Goal: Task Accomplishment & Management: Use online tool/utility

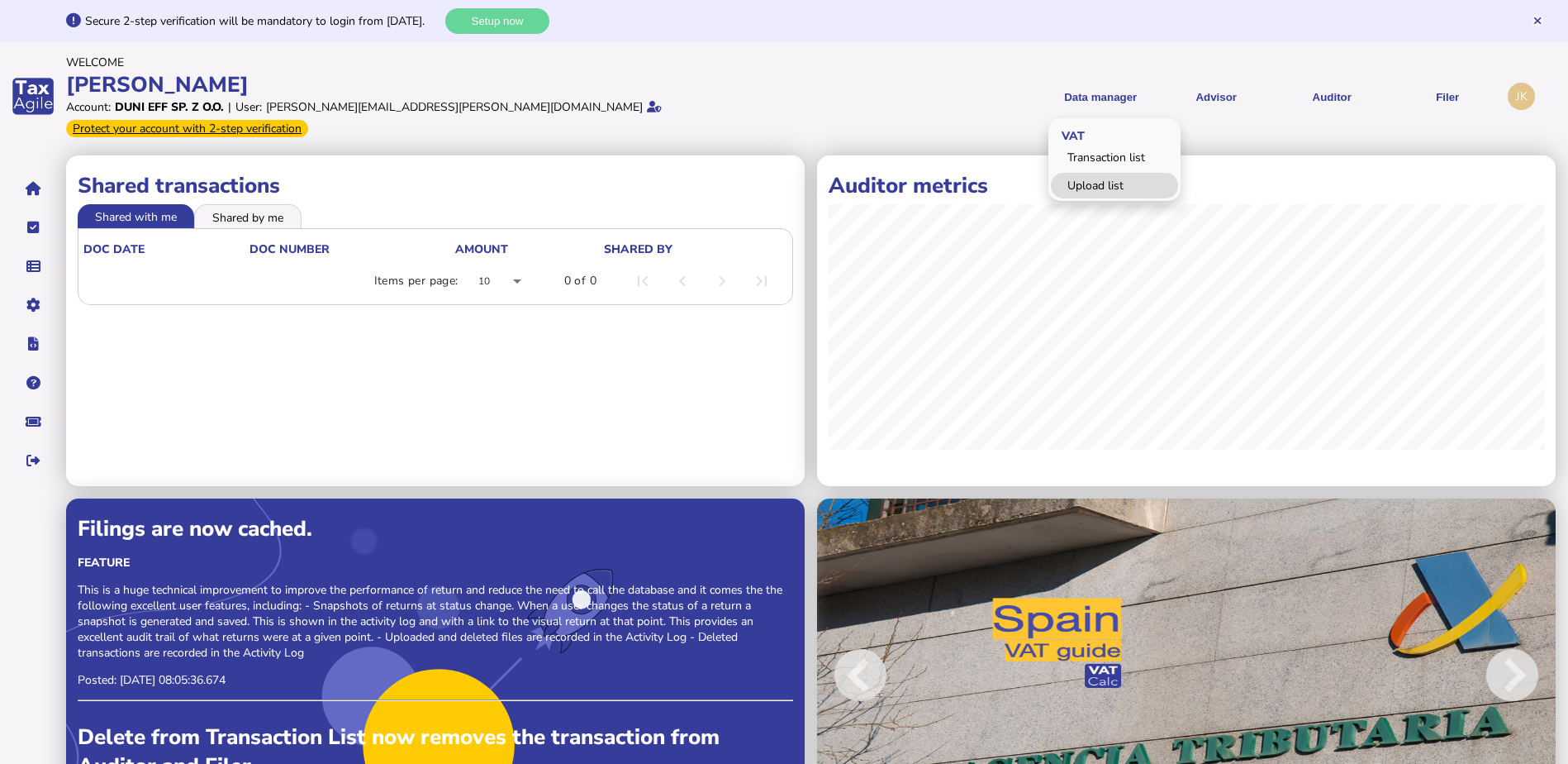
click at [1092, 173] on link "Upload list" at bounding box center [1114, 185] width 127 height 25
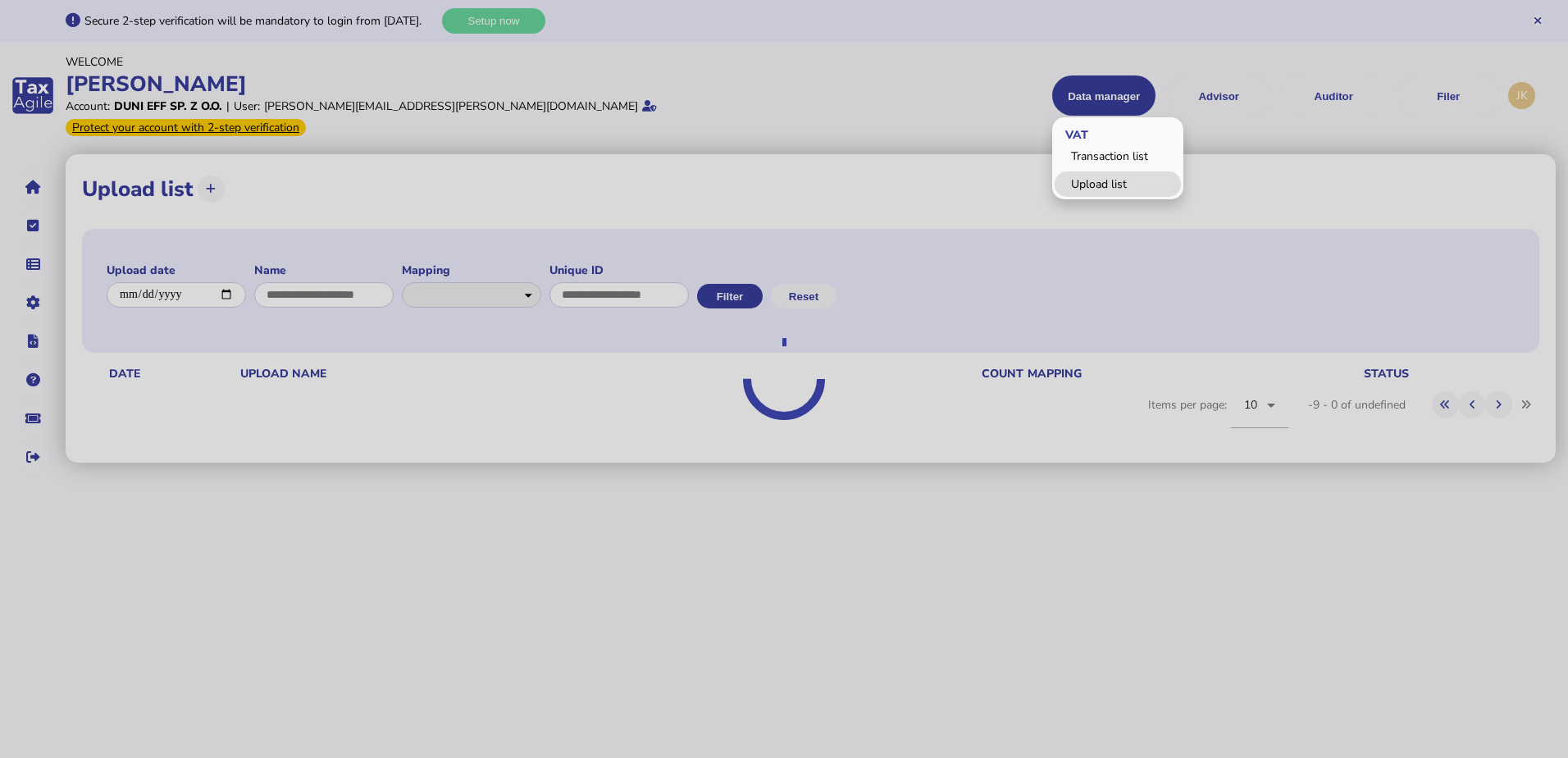
select select "**********"
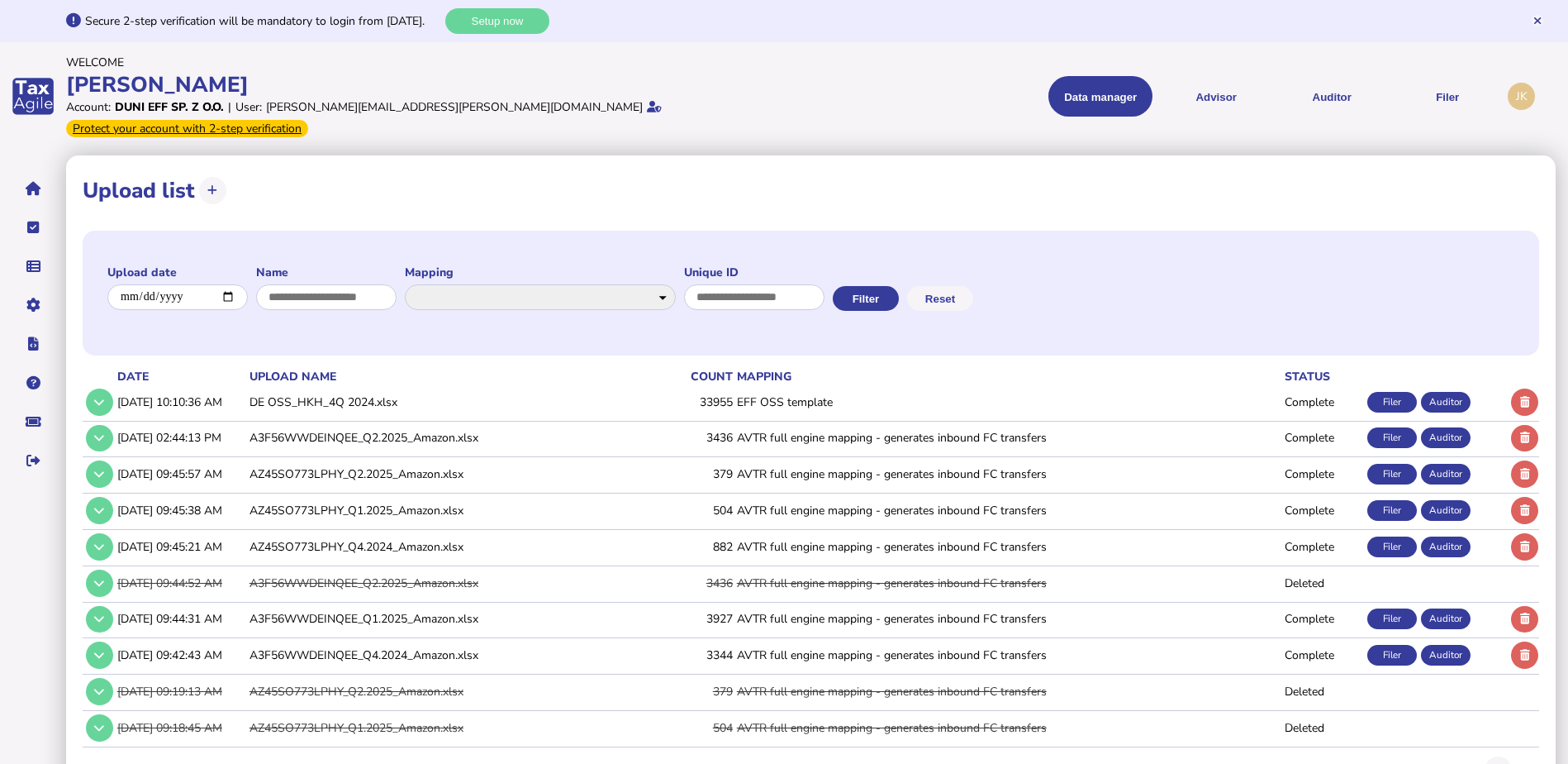
click at [1526, 425] on button at bounding box center [1525, 438] width 27 height 27
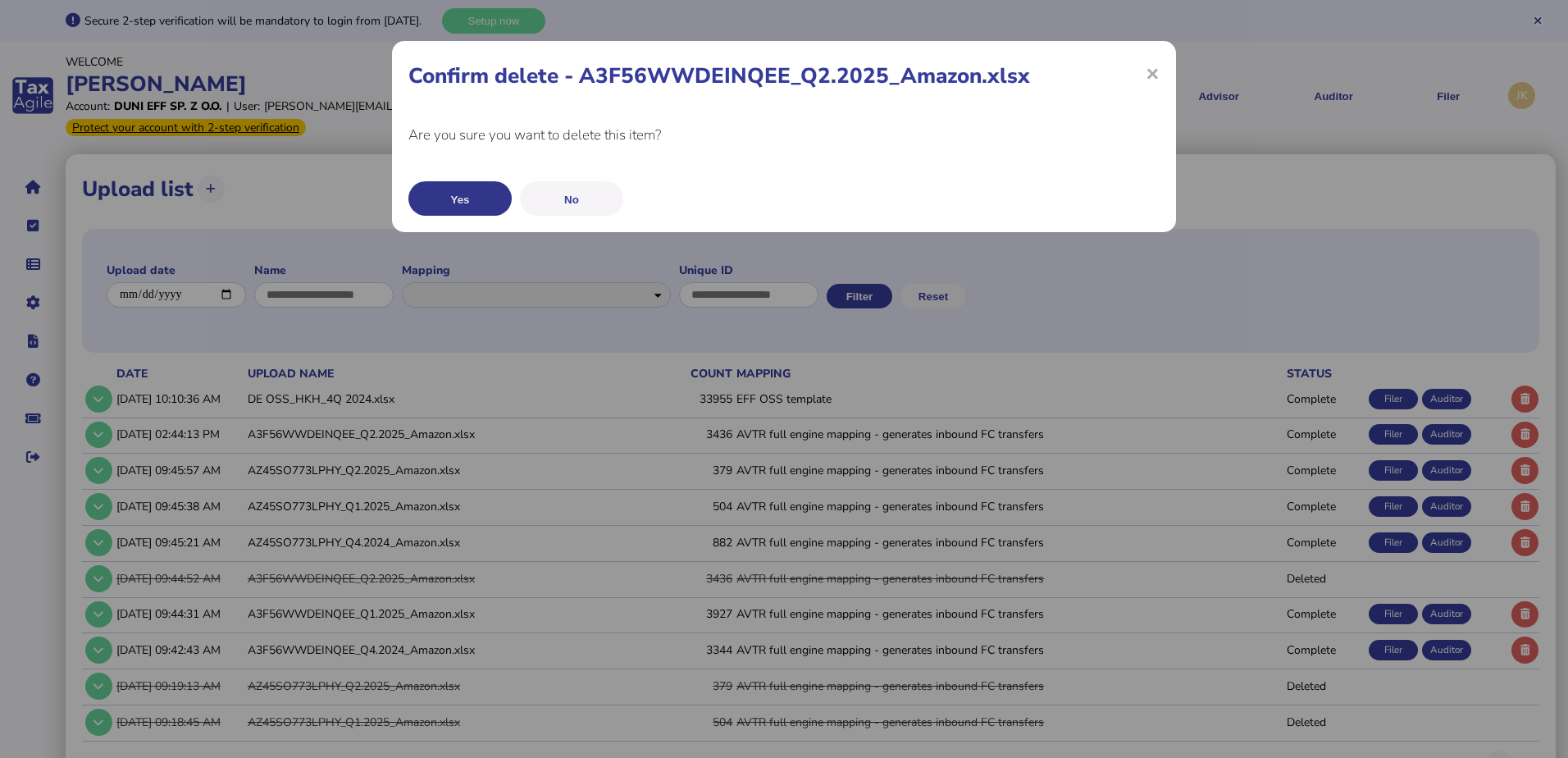
click at [480, 191] on button "Yes" at bounding box center [459, 198] width 104 height 35
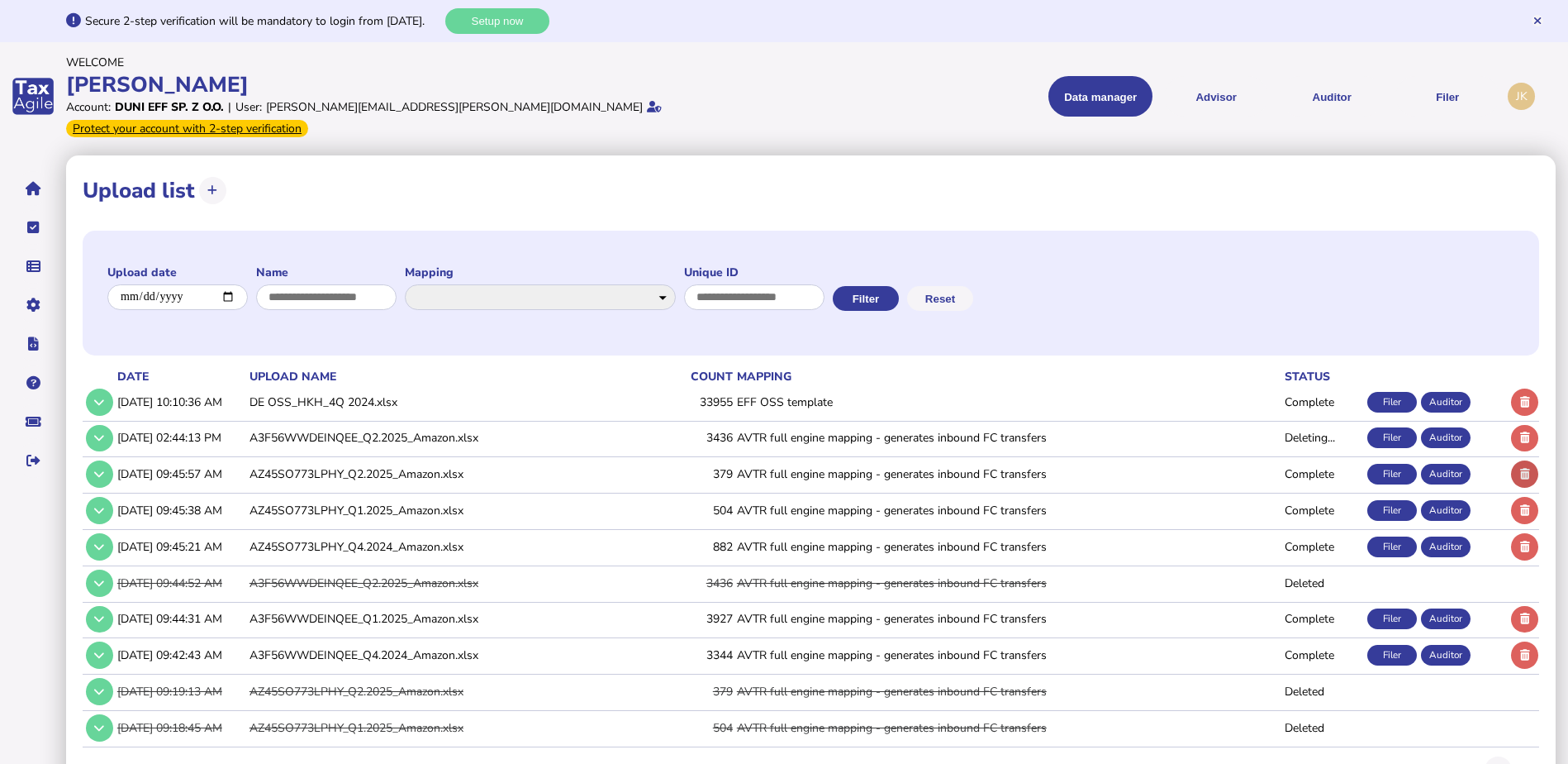
click at [1526, 460] on button at bounding box center [1525, 473] width 27 height 27
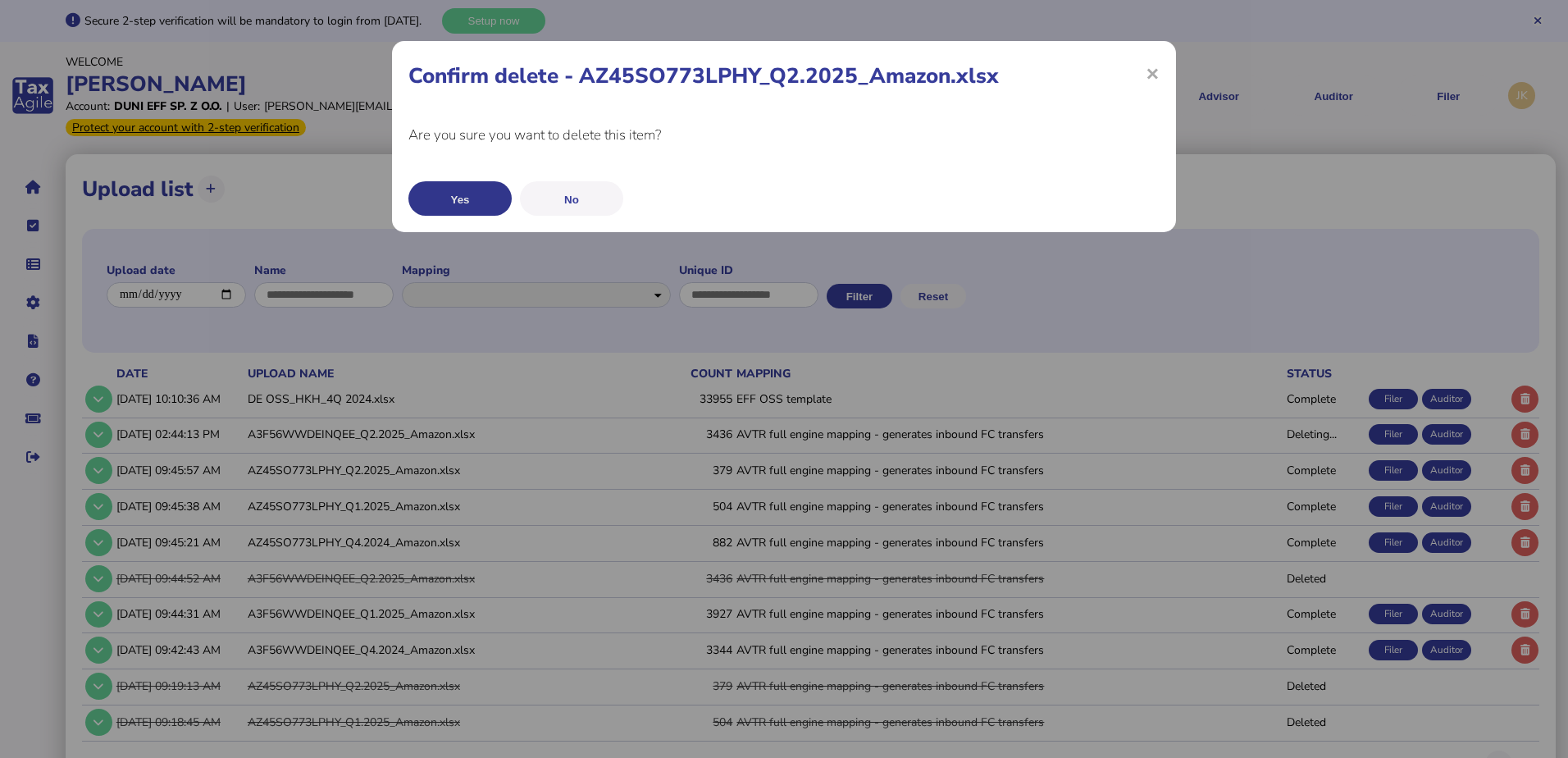
click at [435, 200] on button "Yes" at bounding box center [459, 198] width 104 height 35
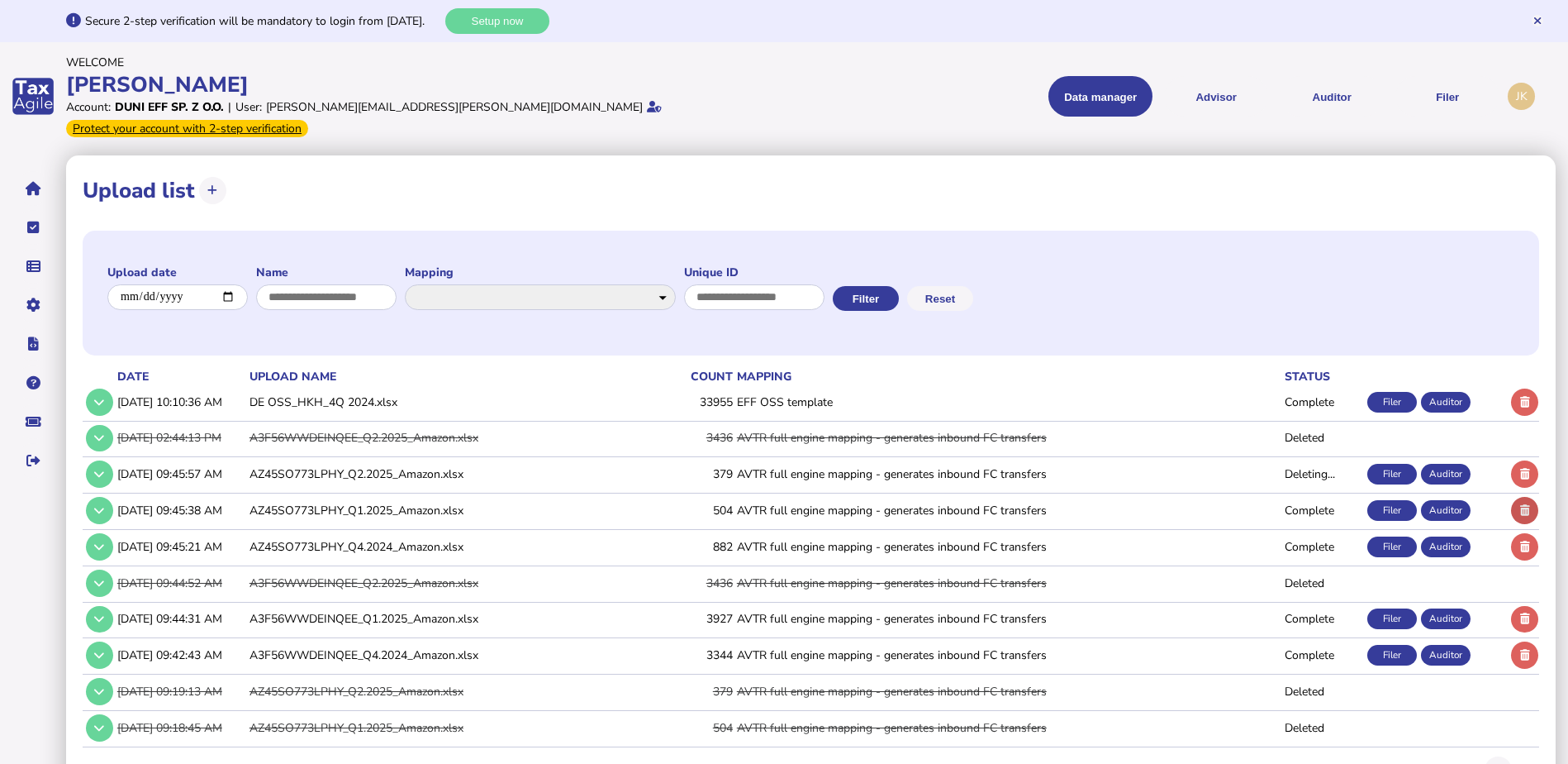
click at [1523, 505] on icon at bounding box center [1525, 510] width 10 height 10
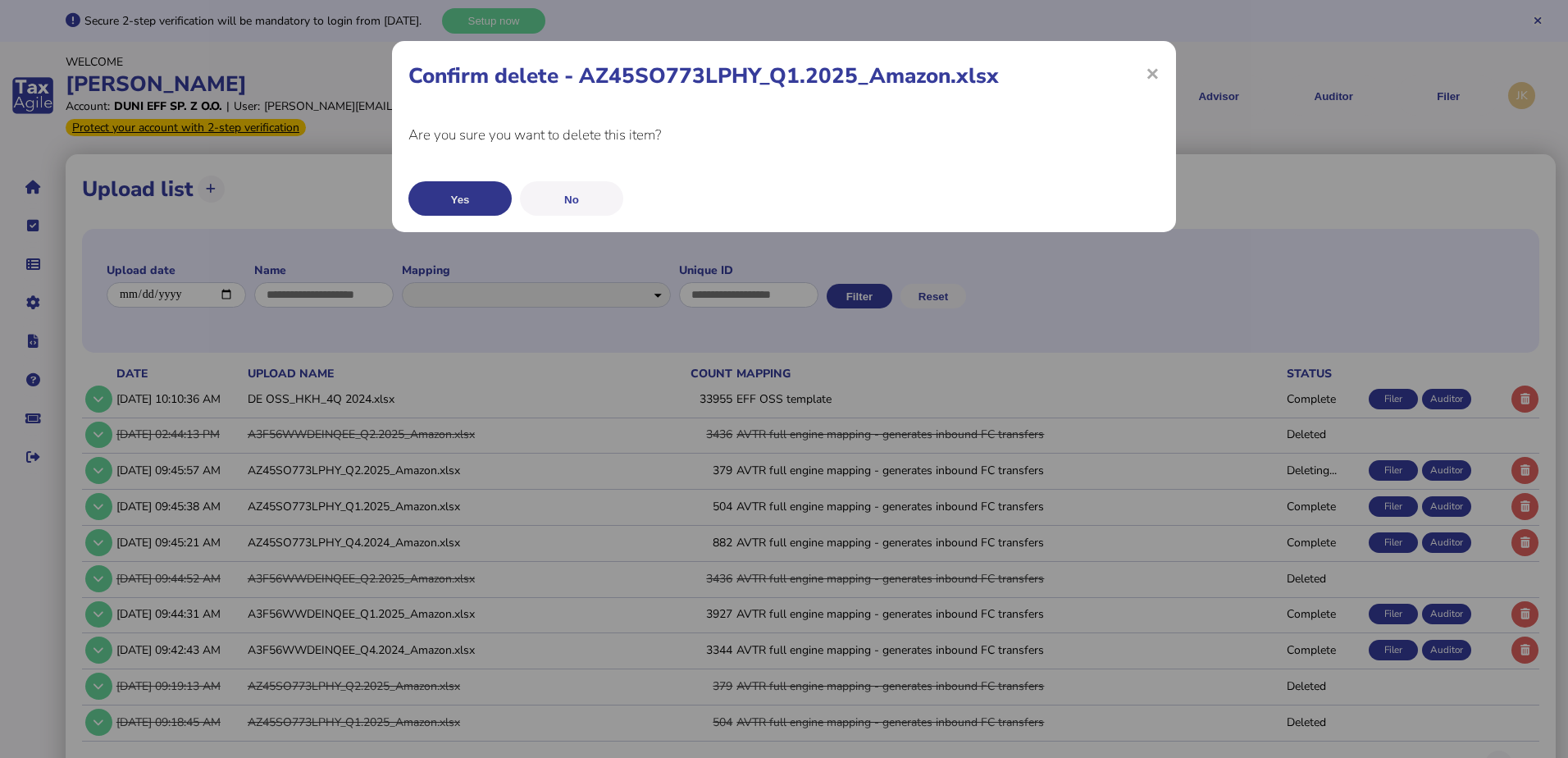
drag, startPoint x: 447, startPoint y: 192, endPoint x: 1135, endPoint y: 407, distance: 720.8
click at [449, 192] on button "Yes" at bounding box center [459, 198] width 104 height 35
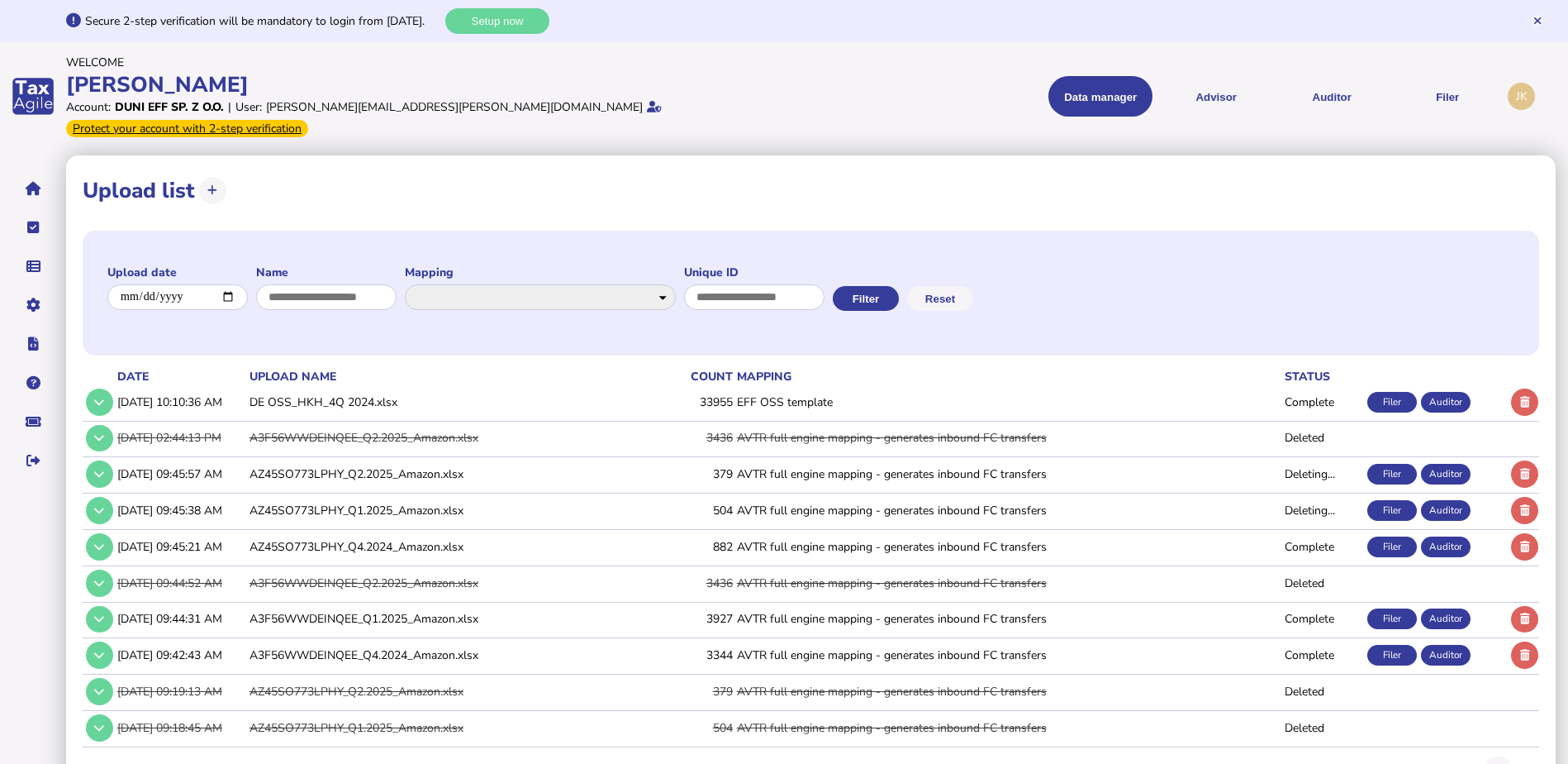
drag, startPoint x: 1528, startPoint y: 529, endPoint x: 1516, endPoint y: 529, distance: 12.0
click at [1529, 541] on icon at bounding box center [1525, 546] width 10 height 10
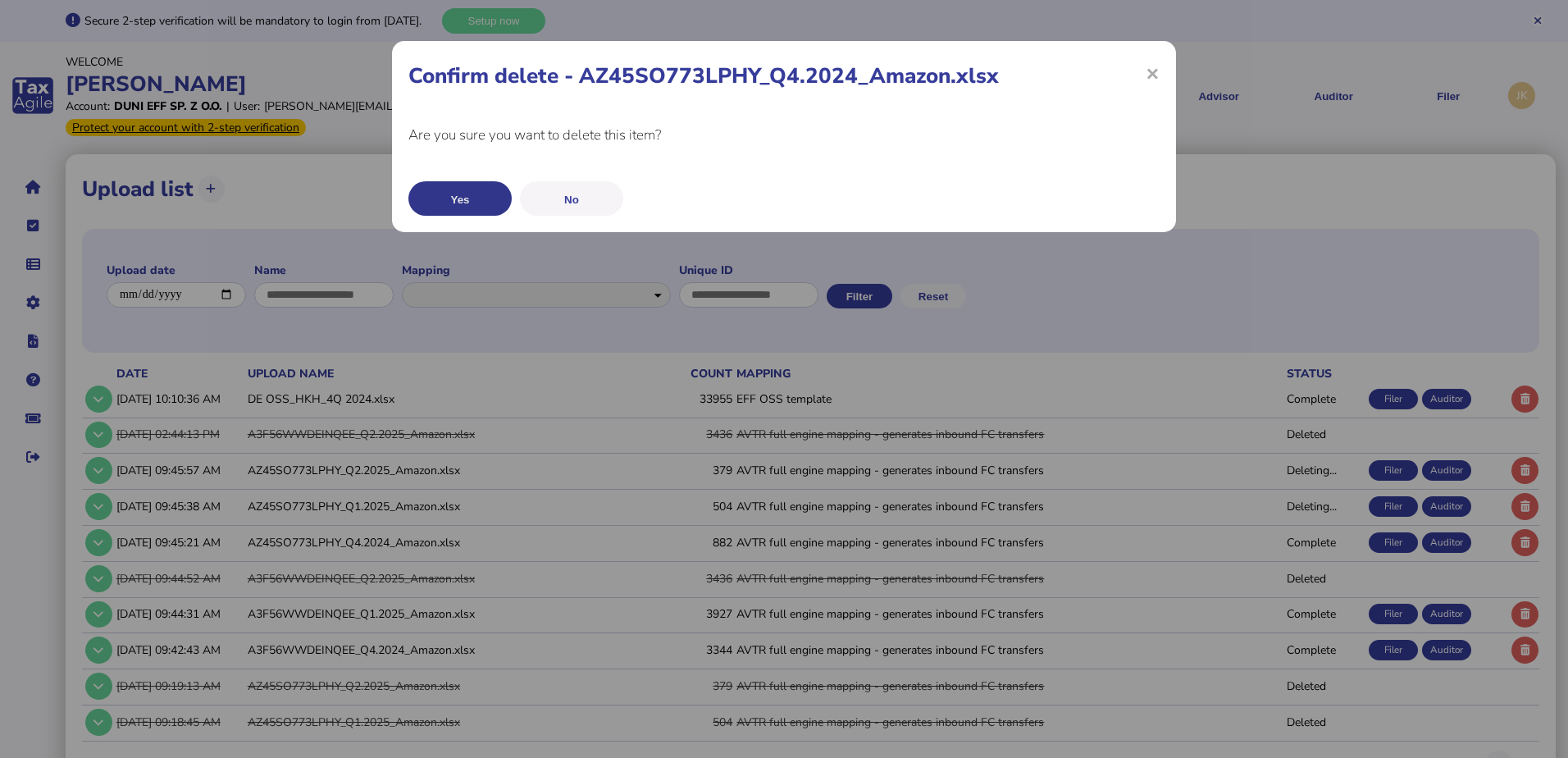
click at [490, 196] on button "Yes" at bounding box center [459, 198] width 104 height 35
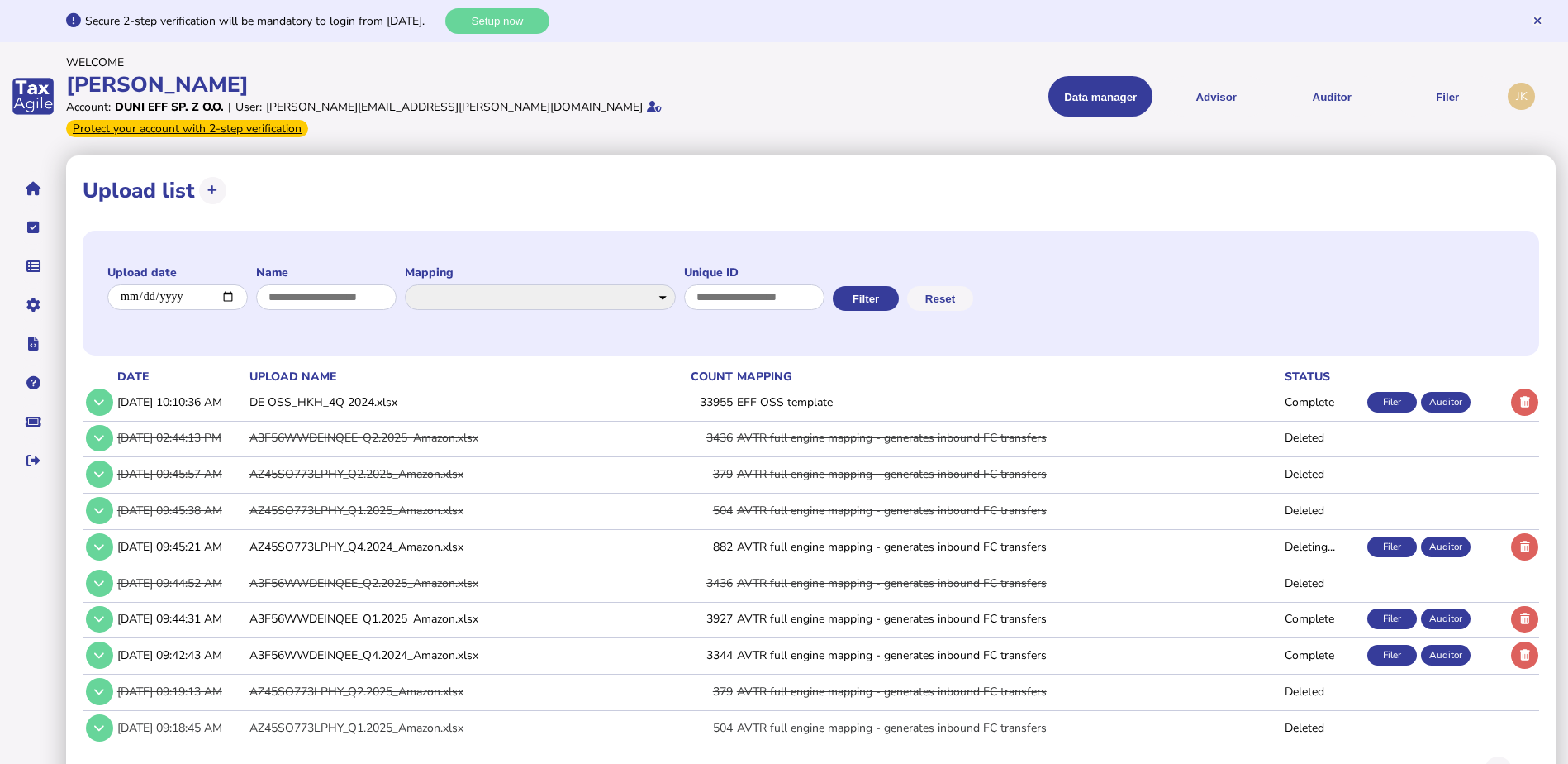
click at [1522, 613] on icon at bounding box center [1525, 618] width 10 height 10
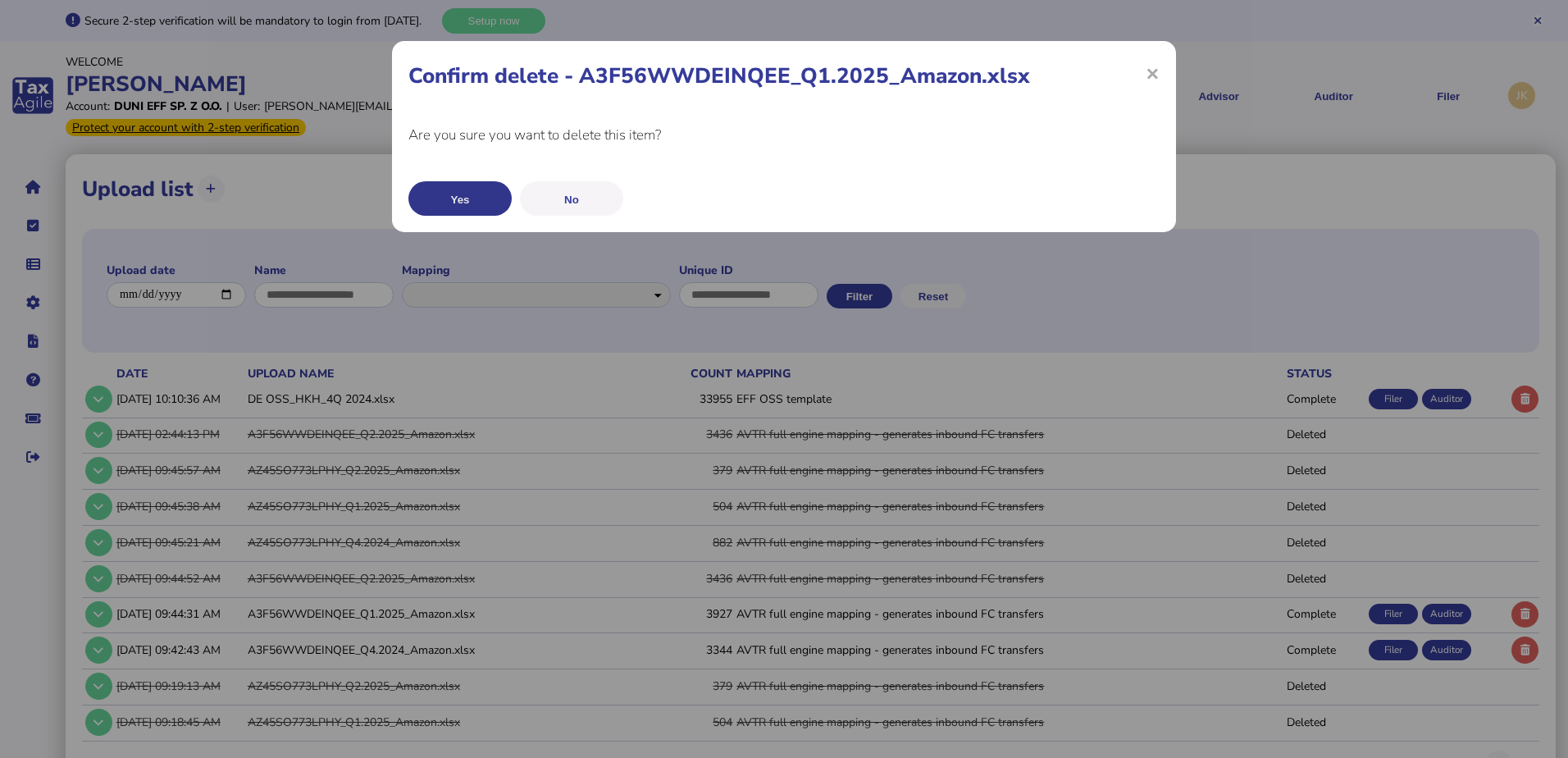
click at [489, 196] on button "Yes" at bounding box center [459, 198] width 104 height 35
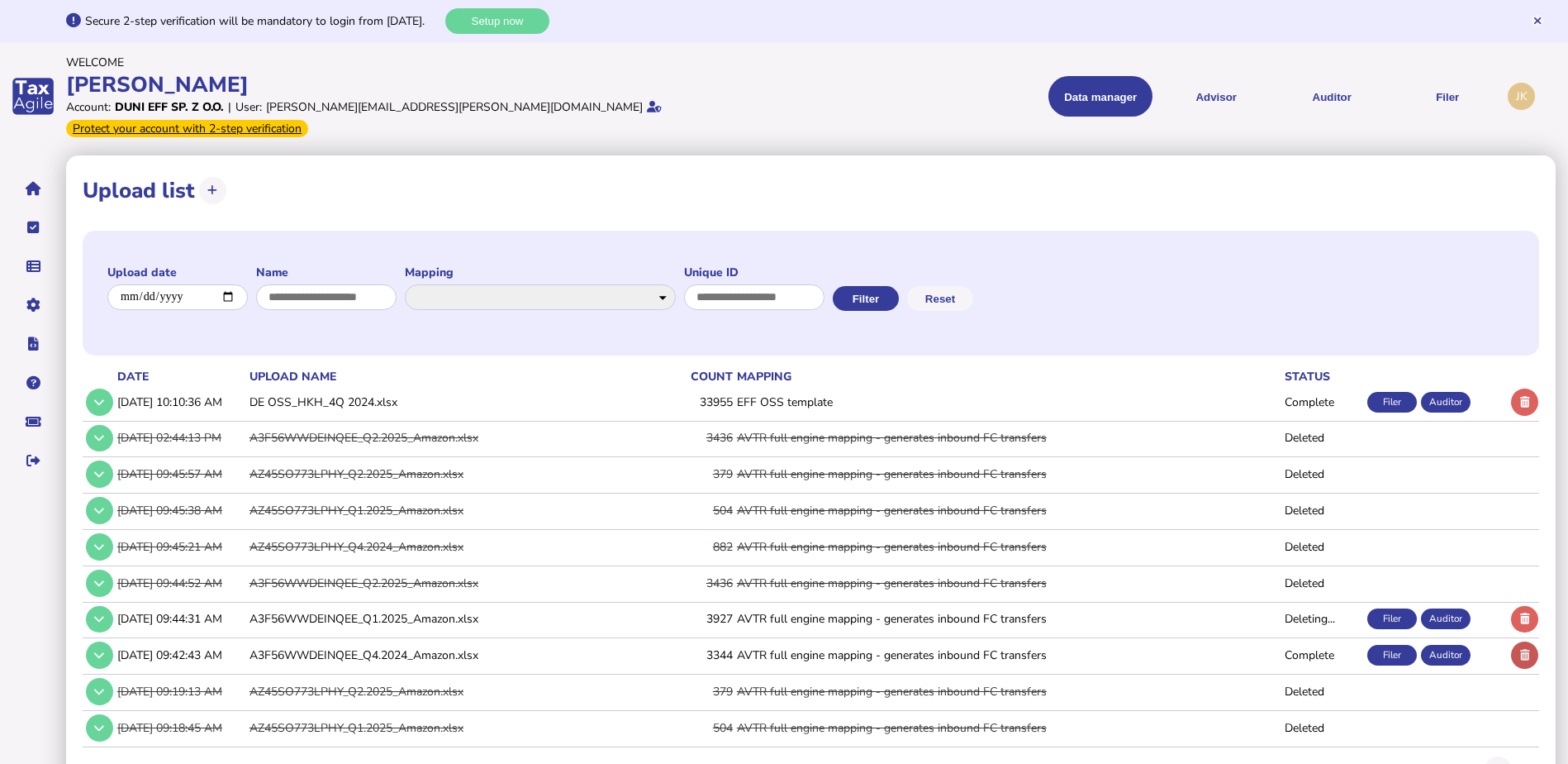
click at [1518, 642] on button at bounding box center [1525, 655] width 27 height 27
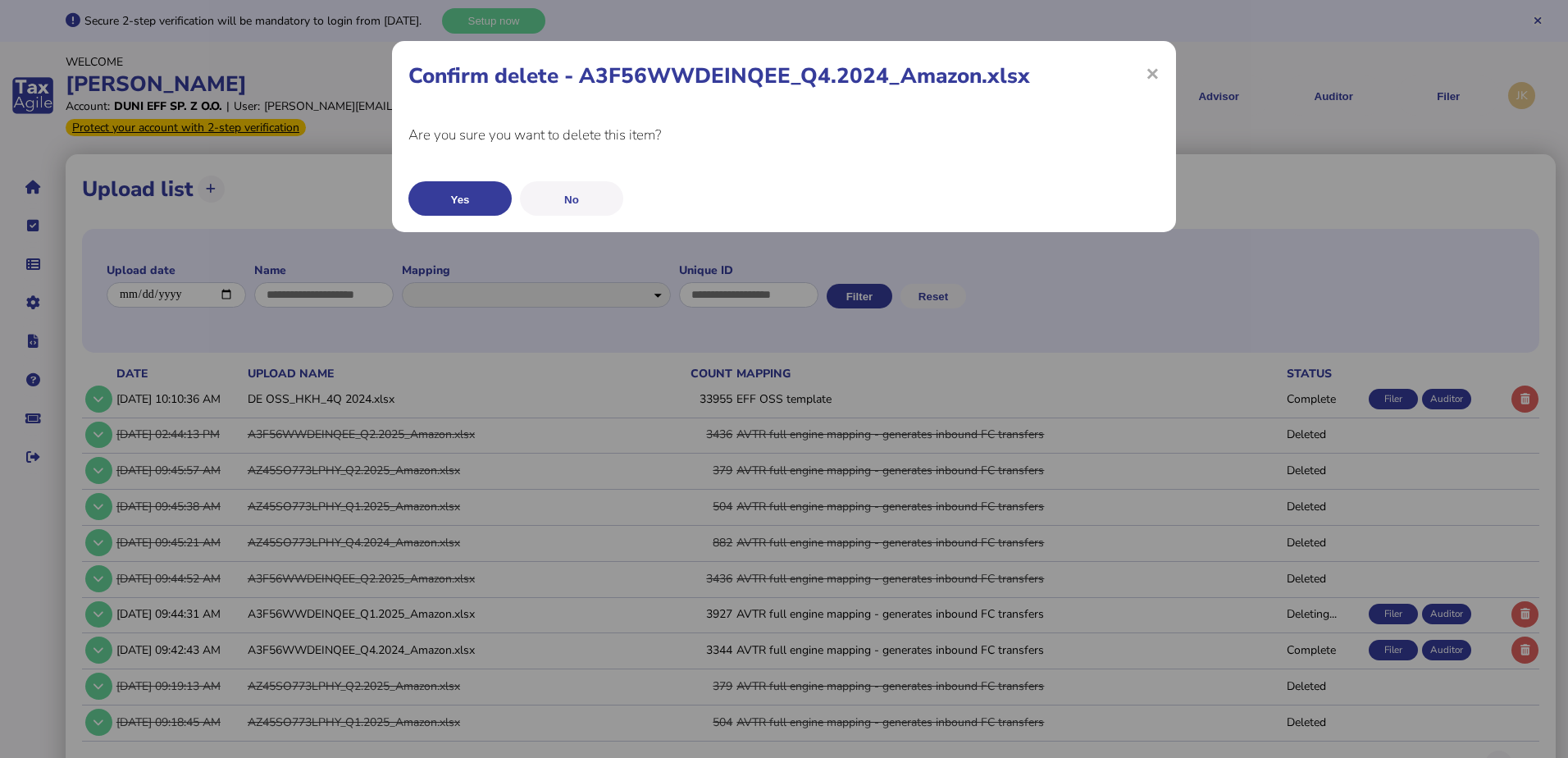
click at [478, 196] on button "Yes" at bounding box center [459, 198] width 104 height 35
